Goal: Transaction & Acquisition: Purchase product/service

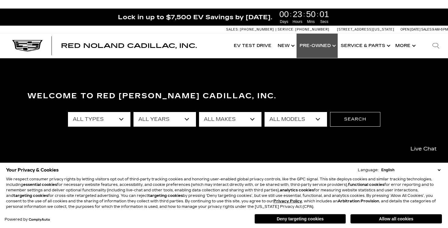
click at [300, 48] on link "Show Pre-Owned" at bounding box center [317, 46] width 41 height 24
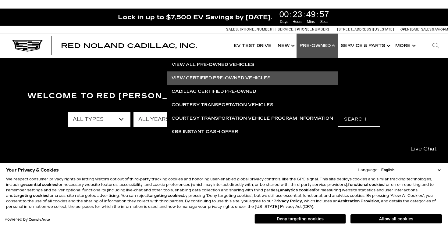
click at [221, 78] on link "View Certified Pre-Owned Vehicles" at bounding box center [252, 77] width 171 height 13
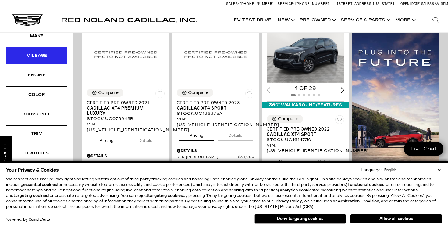
scroll to position [202, 0]
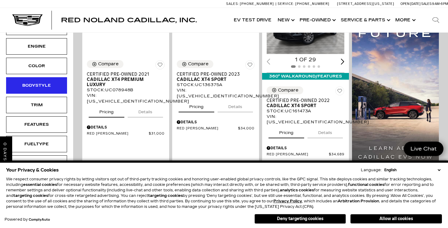
click at [44, 82] on div "Bodystyle" at bounding box center [36, 85] width 31 height 7
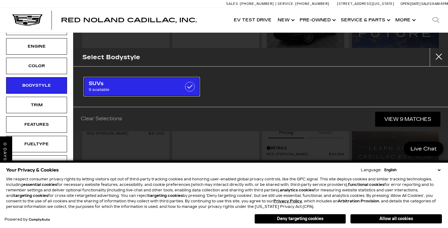
click at [117, 88] on span "9 available" at bounding box center [134, 90] width 90 height 6
checkbox input "true"
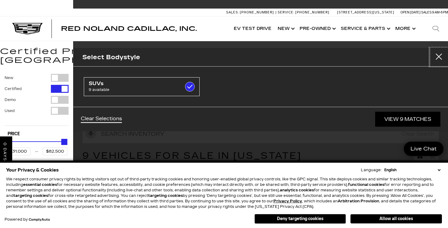
click at [438, 58] on button "Close" at bounding box center [439, 57] width 18 height 18
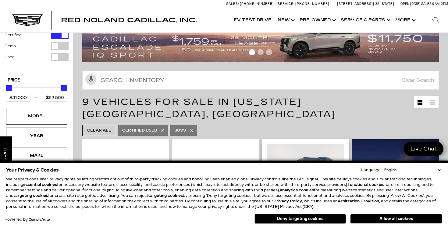
scroll to position [52, 0]
